Goal: Information Seeking & Learning: Learn about a topic

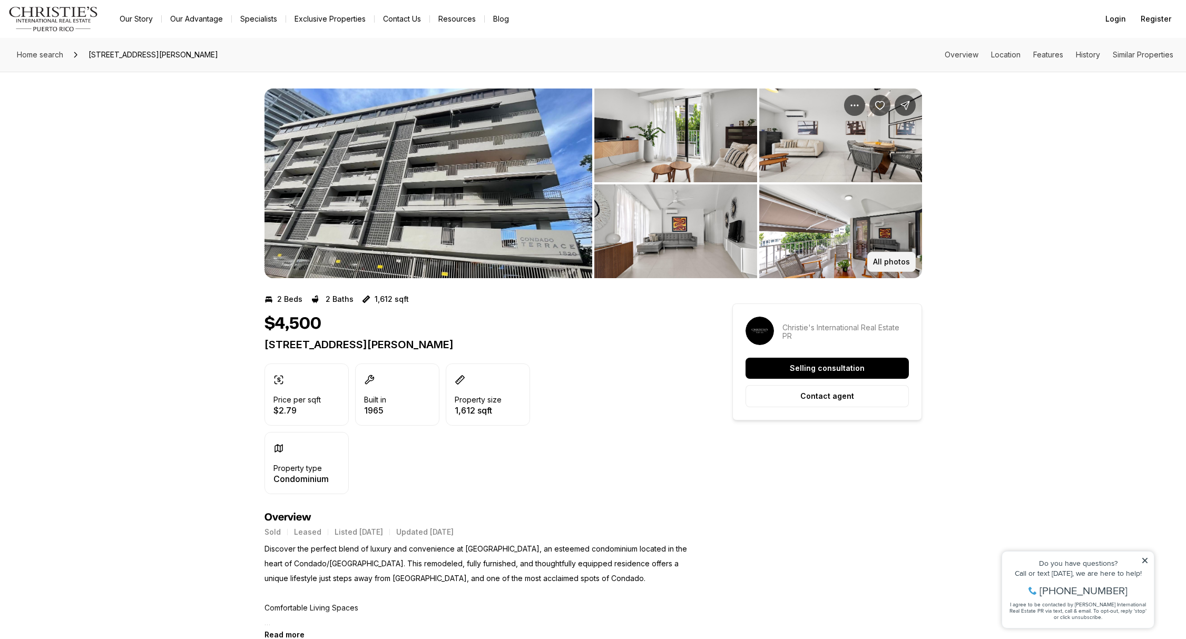
click at [906, 260] on p "All photos" at bounding box center [891, 262] width 37 height 8
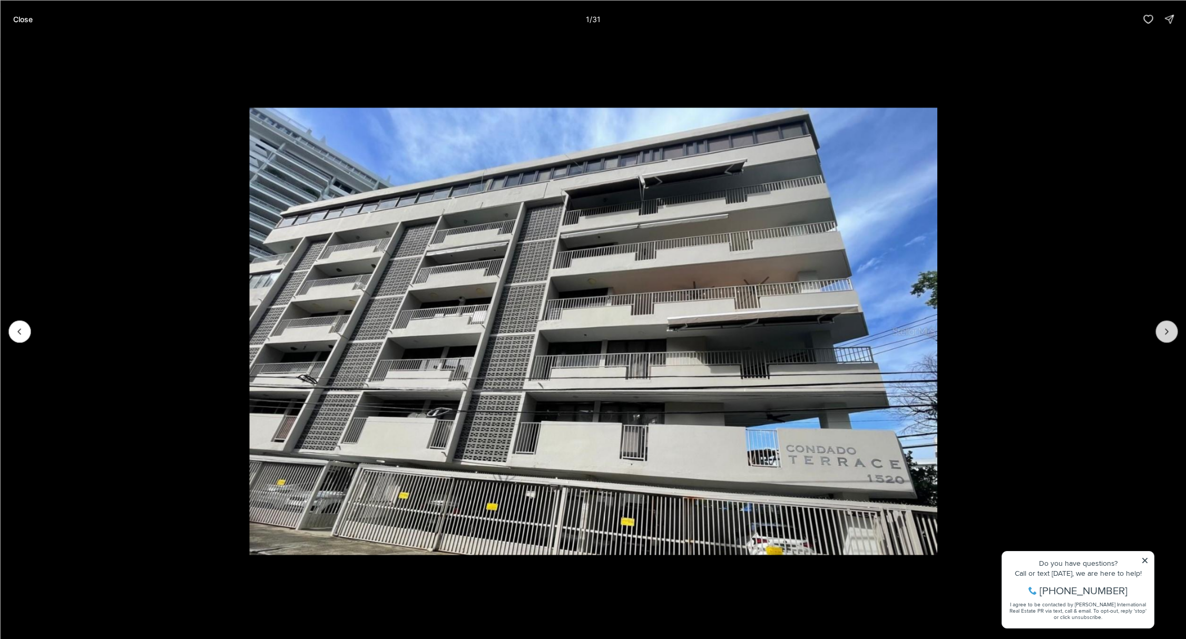
click at [1167, 328] on icon "Next slide" at bounding box center [1166, 331] width 11 height 11
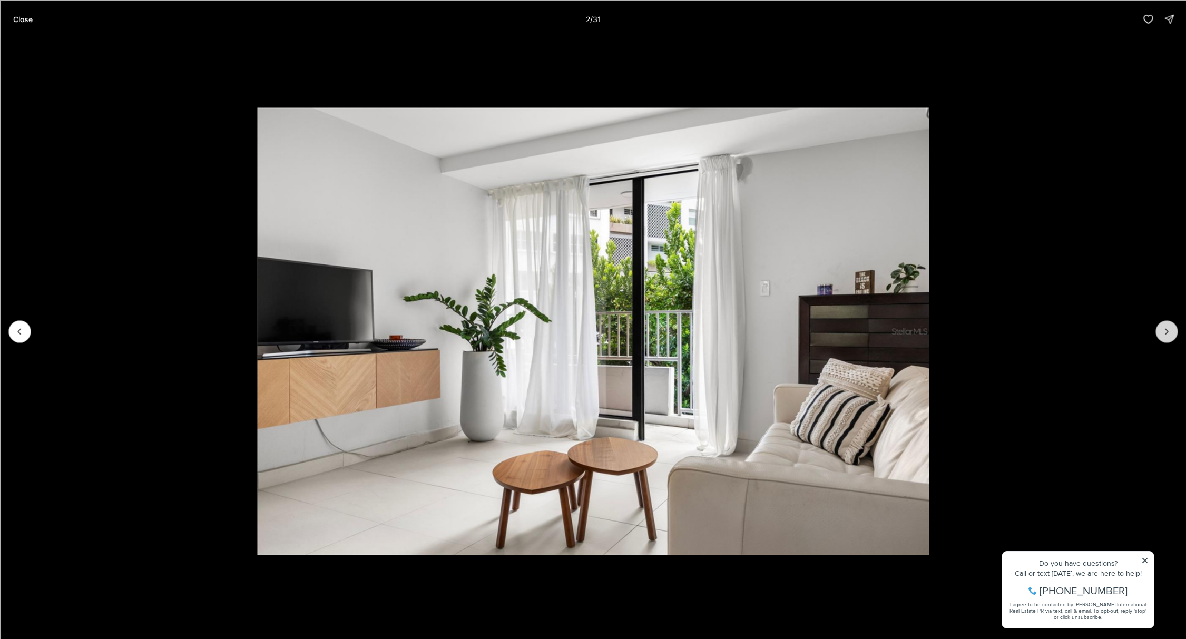
click at [1167, 328] on icon "Next slide" at bounding box center [1166, 331] width 11 height 11
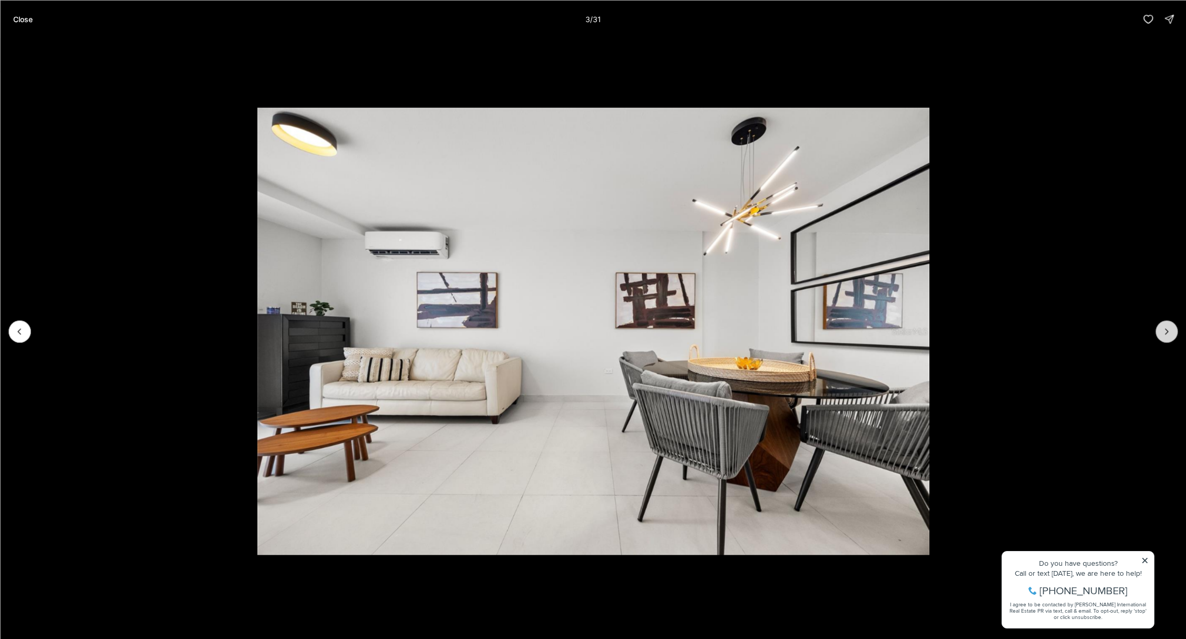
click at [1167, 328] on icon "Next slide" at bounding box center [1166, 331] width 11 height 11
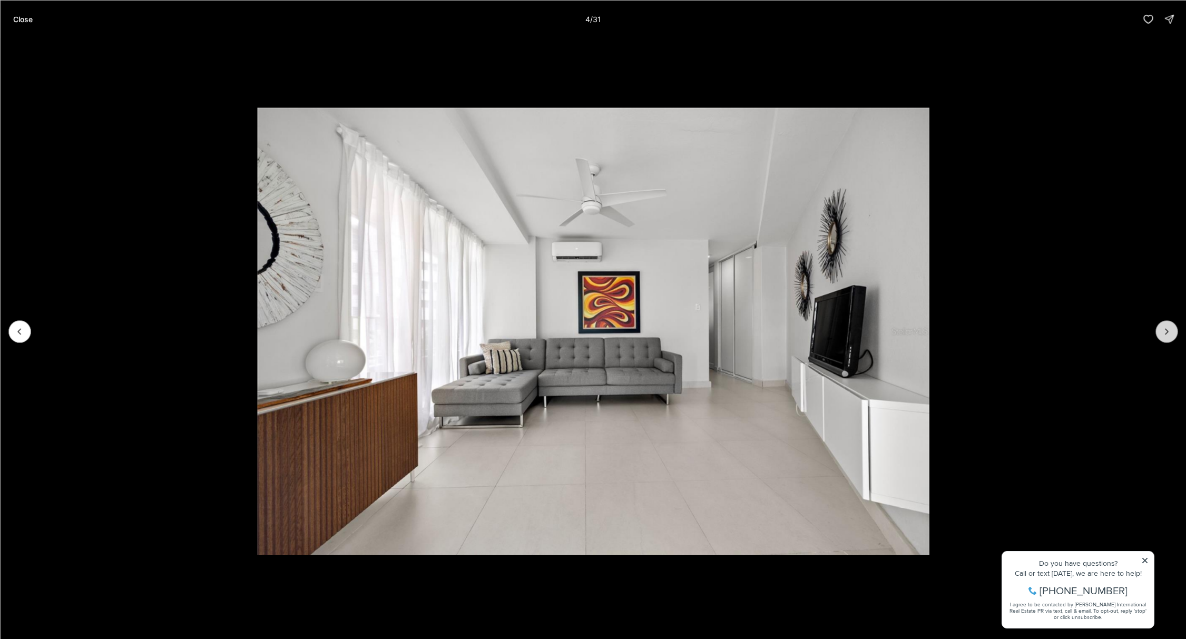
click at [1167, 328] on icon "Next slide" at bounding box center [1166, 331] width 11 height 11
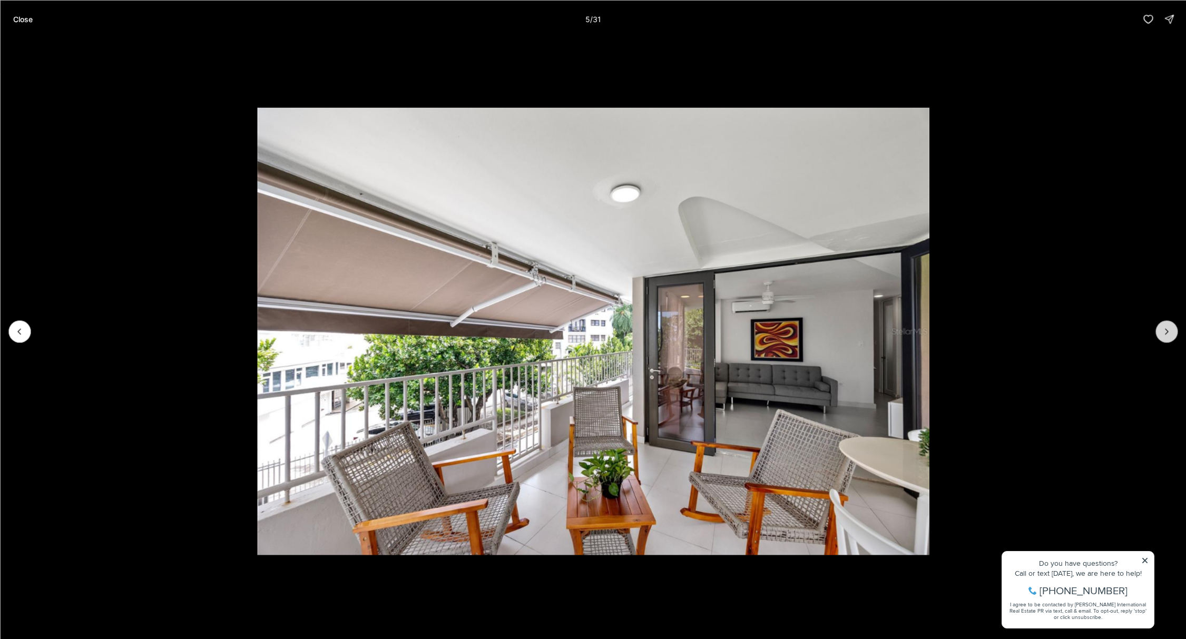
click at [1167, 328] on icon "Next slide" at bounding box center [1166, 331] width 11 height 11
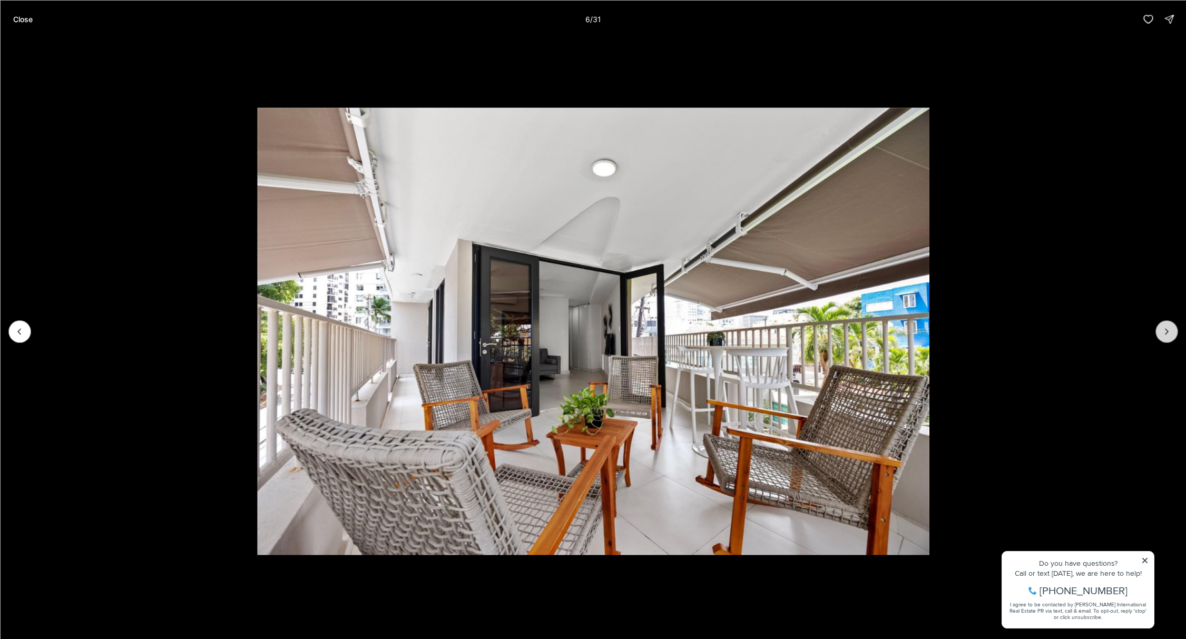
click at [1167, 328] on icon "Next slide" at bounding box center [1166, 331] width 11 height 11
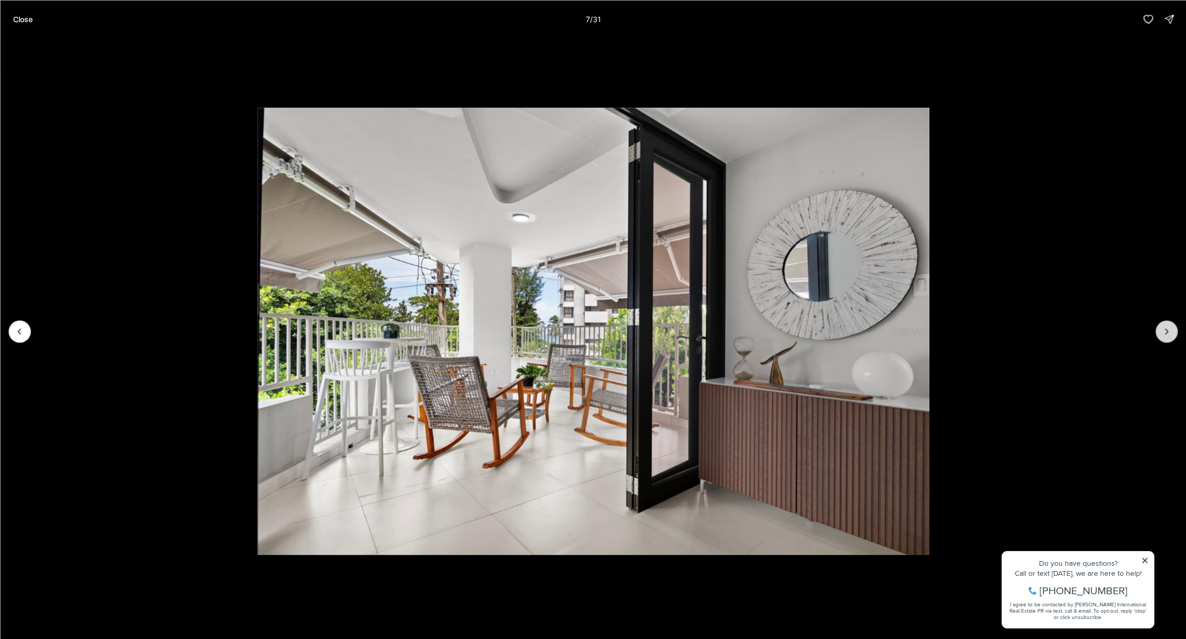
click at [1167, 328] on icon "Next slide" at bounding box center [1166, 331] width 11 height 11
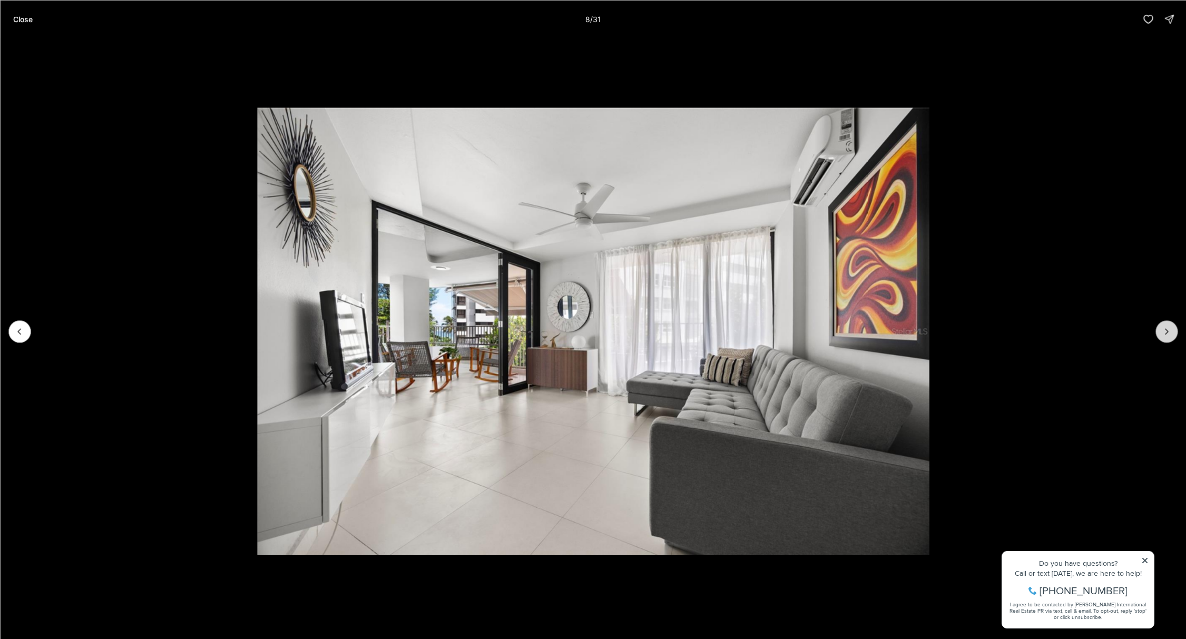
click at [1167, 328] on icon "Next slide" at bounding box center [1166, 331] width 11 height 11
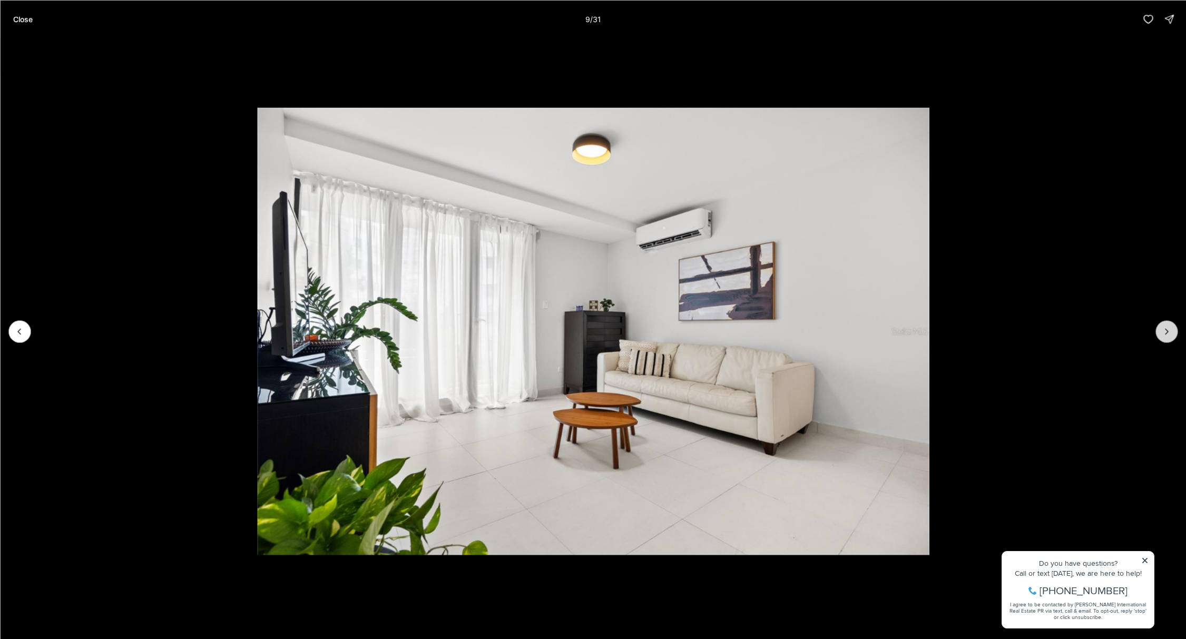
click at [1167, 328] on icon "Next slide" at bounding box center [1166, 331] width 11 height 11
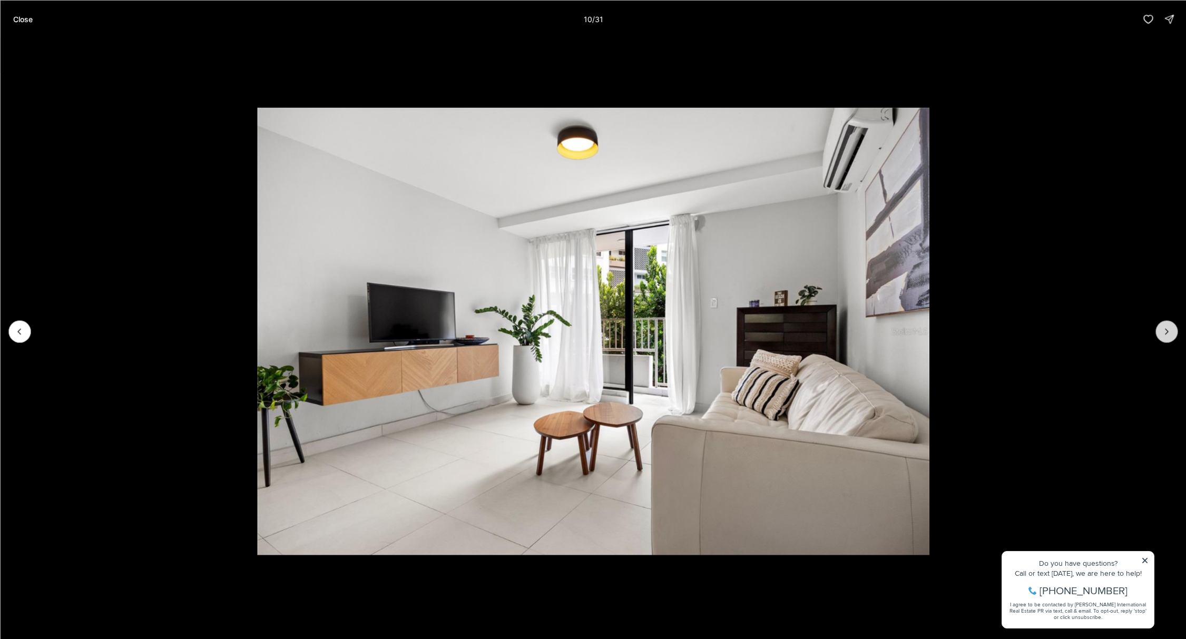
click at [1167, 328] on icon "Next slide" at bounding box center [1166, 331] width 11 height 11
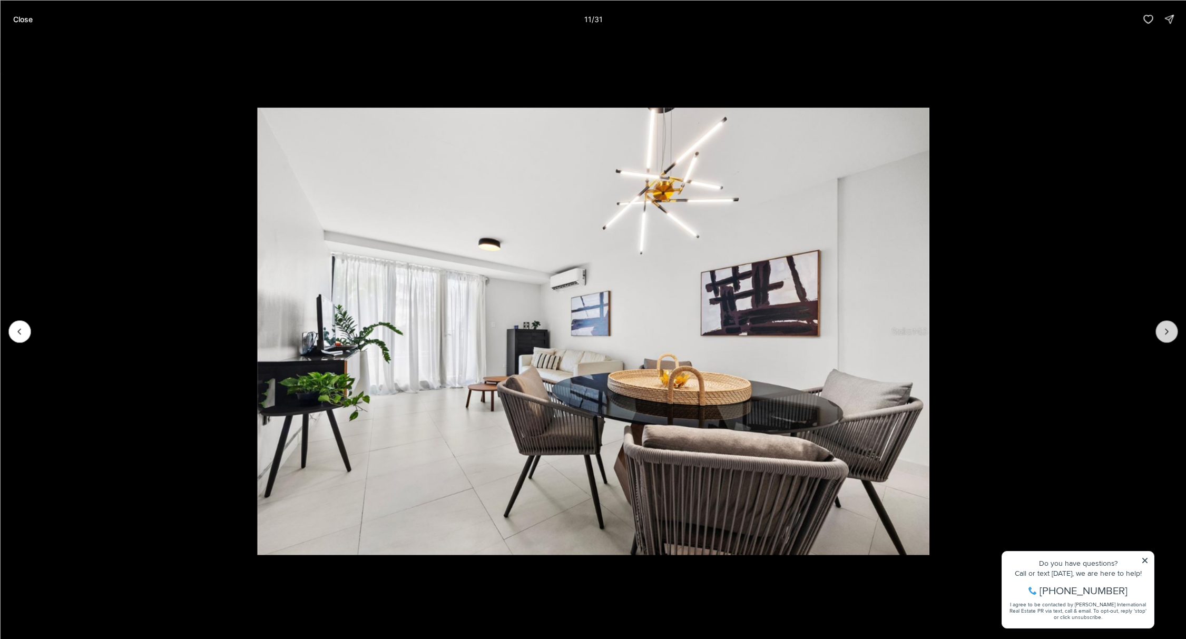
click at [1167, 328] on icon "Next slide" at bounding box center [1166, 331] width 11 height 11
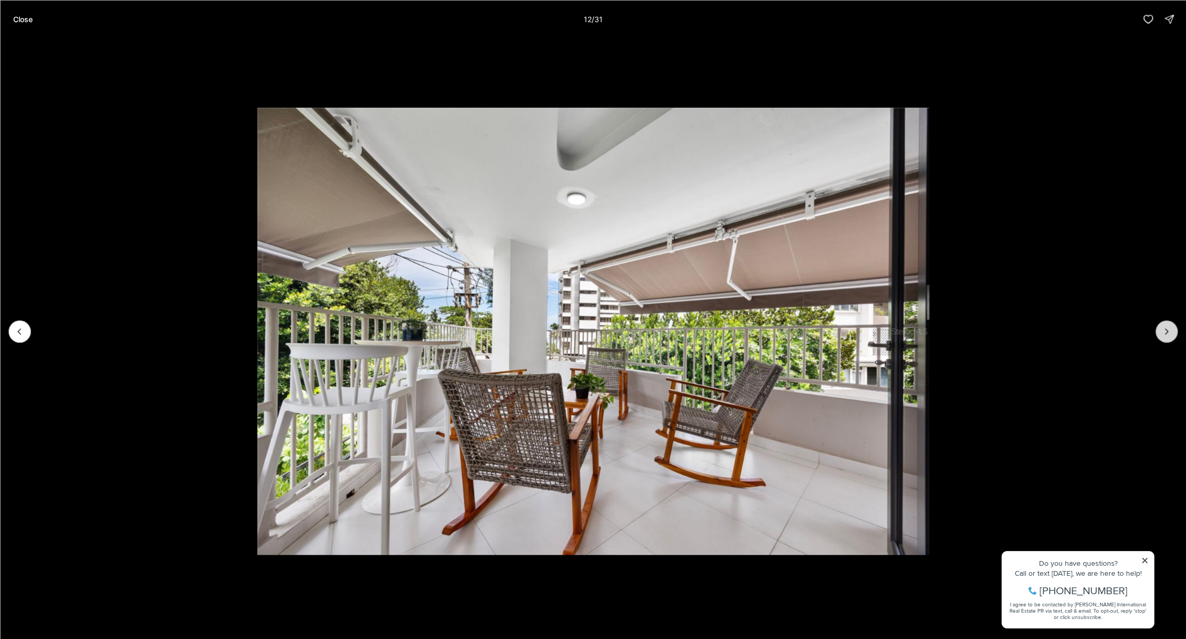
click at [1167, 328] on icon "Next slide" at bounding box center [1166, 331] width 11 height 11
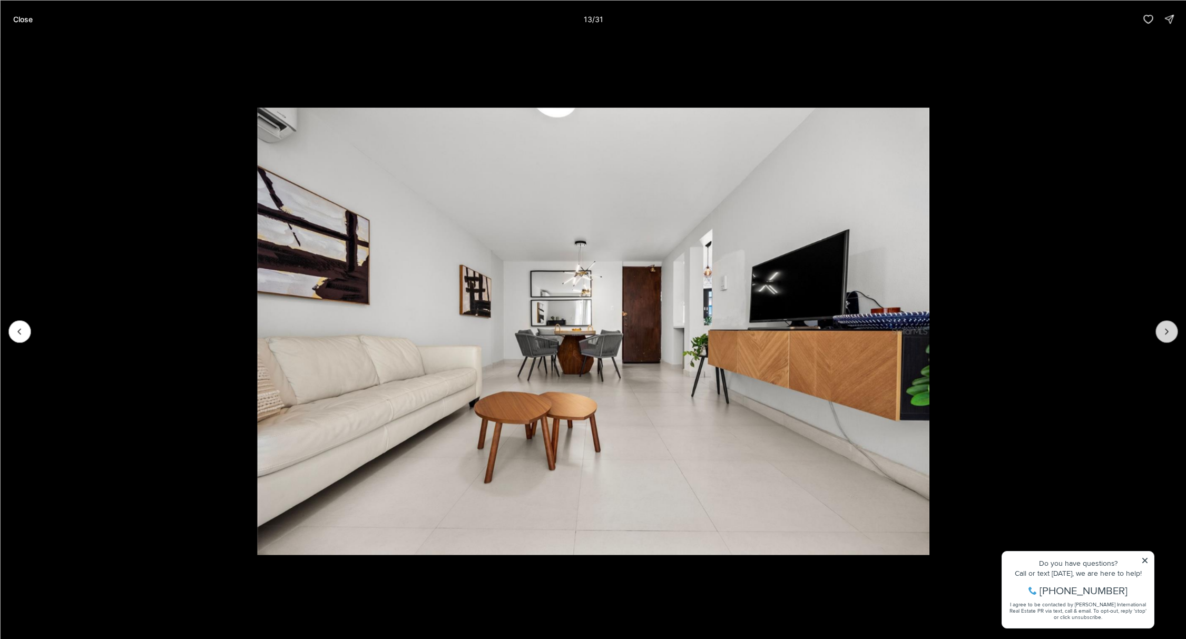
click at [1162, 328] on icon "Next slide" at bounding box center [1166, 331] width 11 height 11
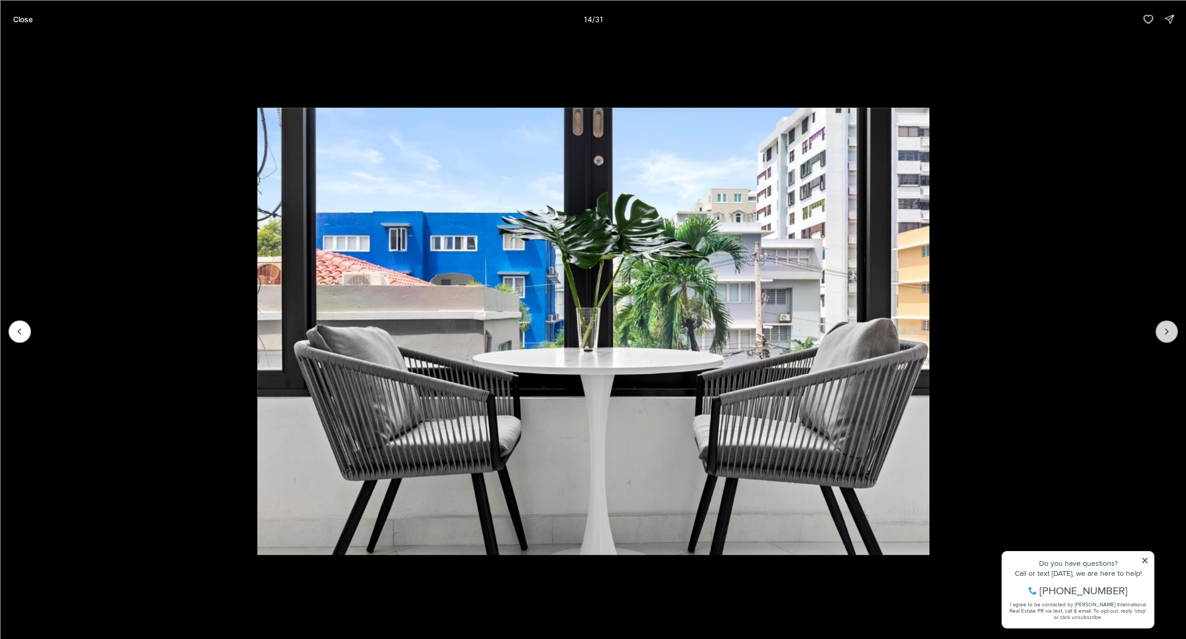
click at [1162, 328] on icon "Next slide" at bounding box center [1166, 331] width 11 height 11
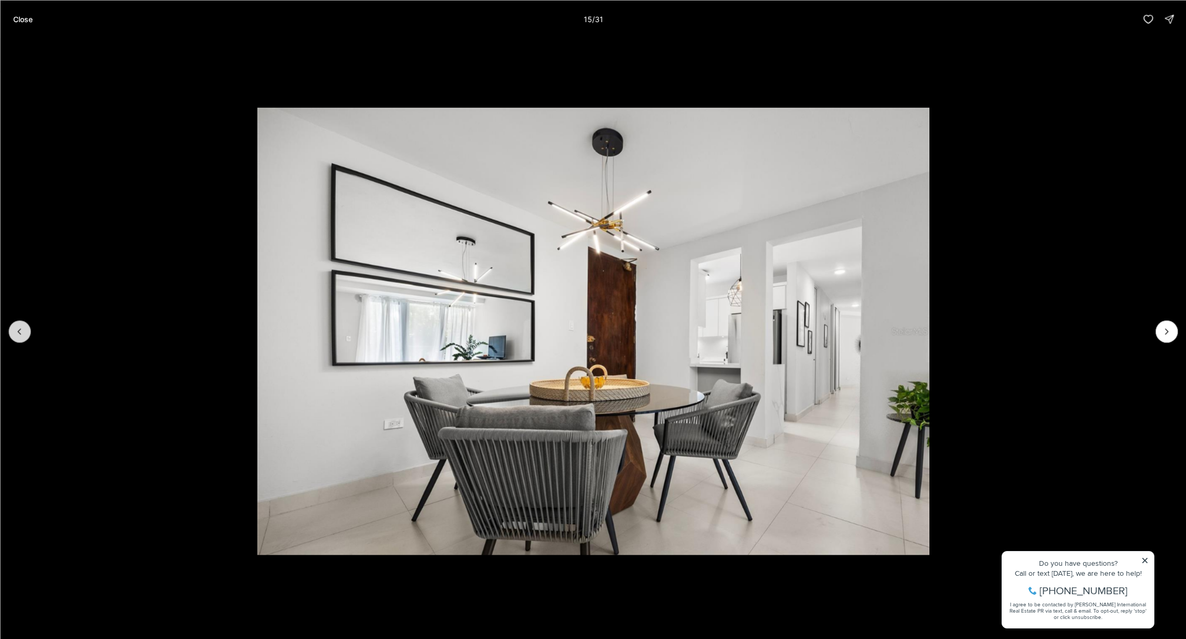
click at [17, 330] on icon "Previous slide" at bounding box center [19, 331] width 11 height 11
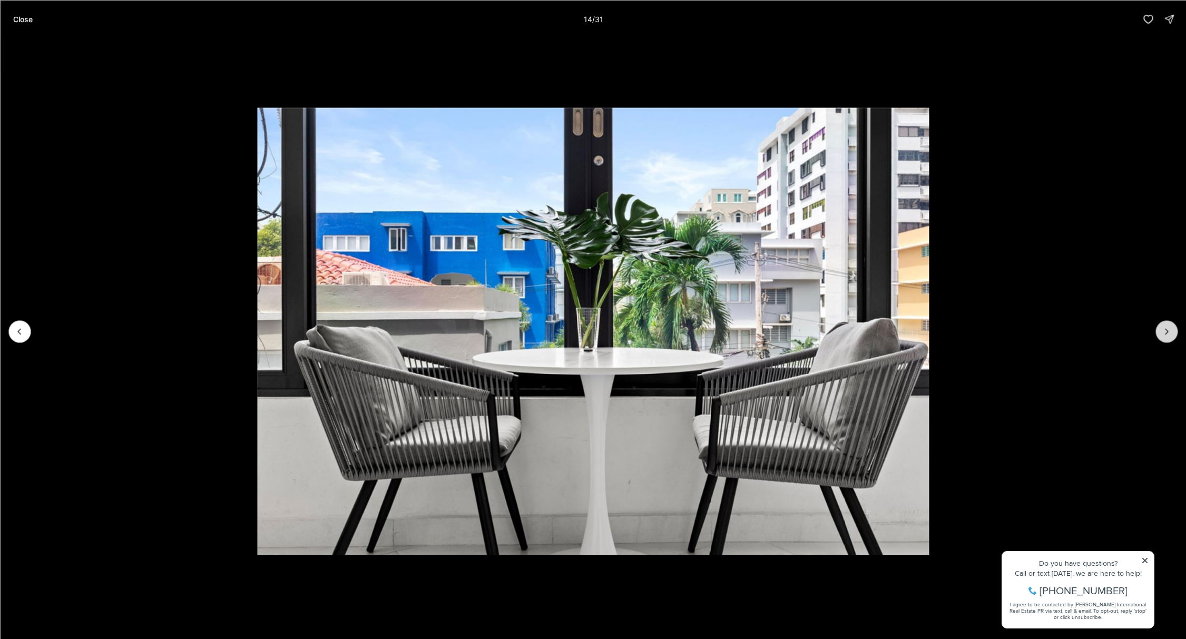
click at [1163, 330] on icon "Next slide" at bounding box center [1166, 331] width 11 height 11
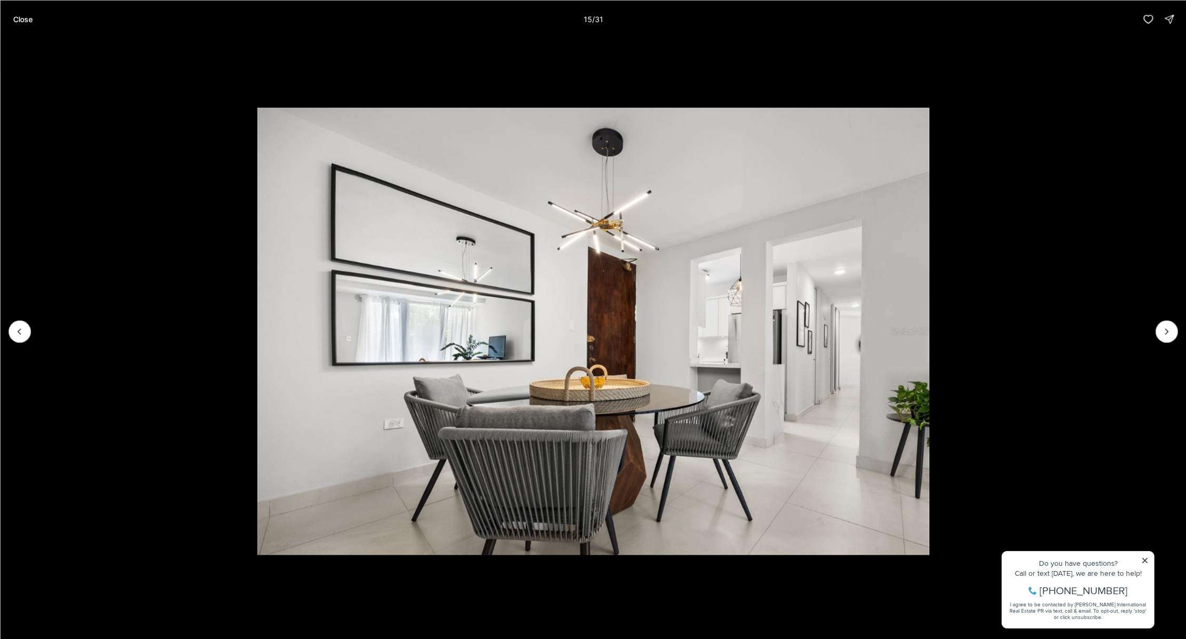
drag, startPoint x: 1163, startPoint y: 330, endPoint x: 746, endPoint y: 343, distance: 417.4
click at [816, 344] on div at bounding box center [593, 331] width 1186 height 586
click at [1170, 333] on icon "Next slide" at bounding box center [1166, 331] width 11 height 11
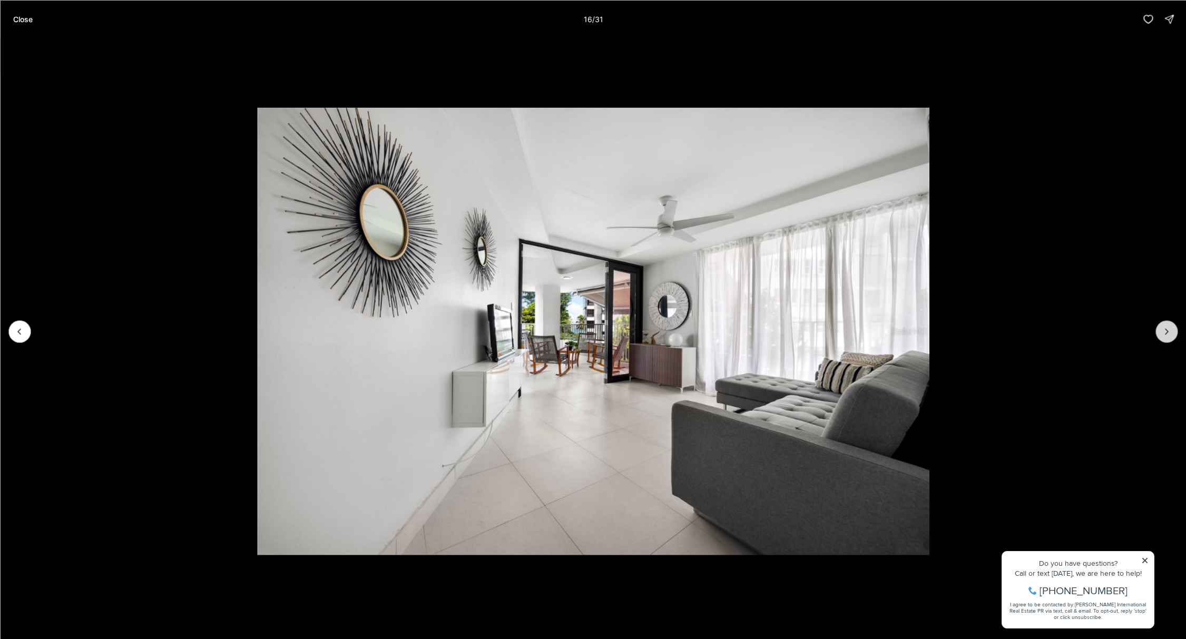
click at [1170, 333] on icon "Next slide" at bounding box center [1166, 331] width 11 height 11
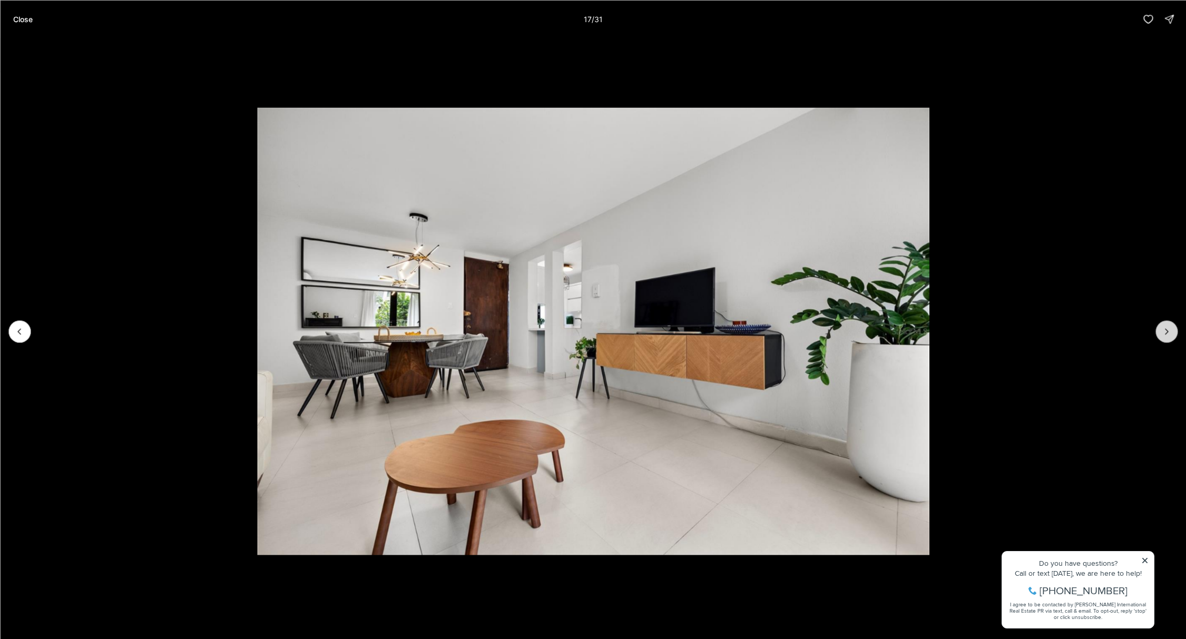
click at [1170, 333] on icon "Next slide" at bounding box center [1166, 331] width 11 height 11
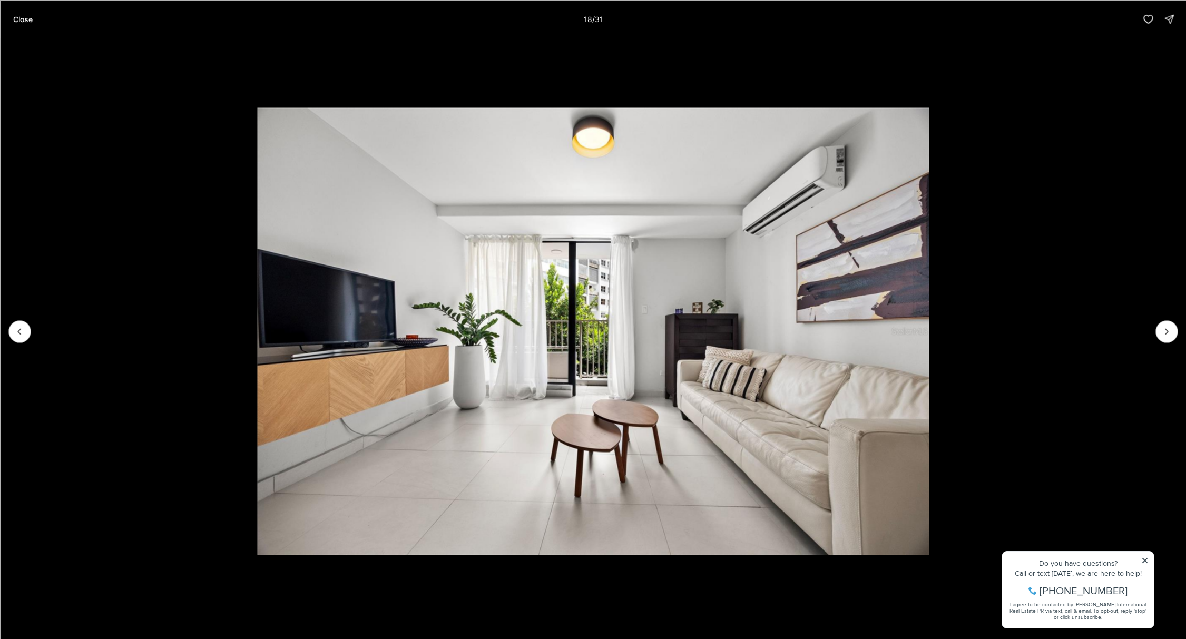
click at [12, 22] on button "Close" at bounding box center [22, 18] width 32 height 21
